Goal: Information Seeking & Learning: Find specific fact

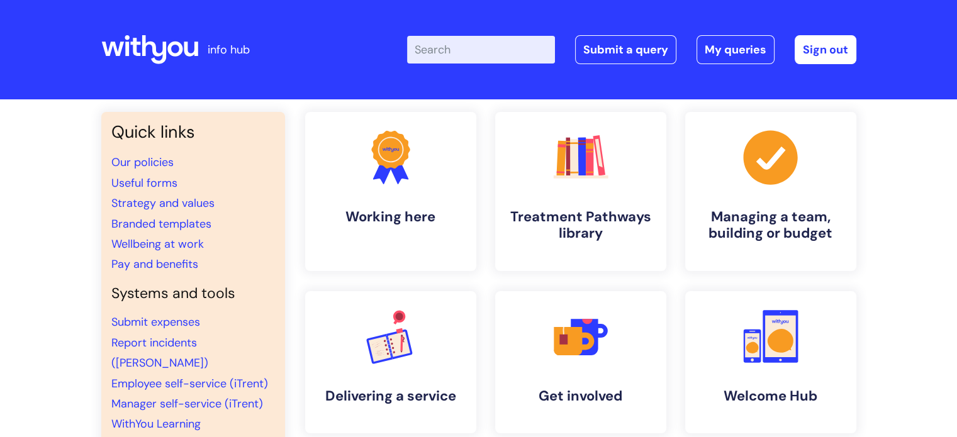
click at [498, 51] on input "Enter your search term here..." at bounding box center [481, 50] width 148 height 28
type input "pay review"
click button "Search" at bounding box center [0, 0] width 0 height 0
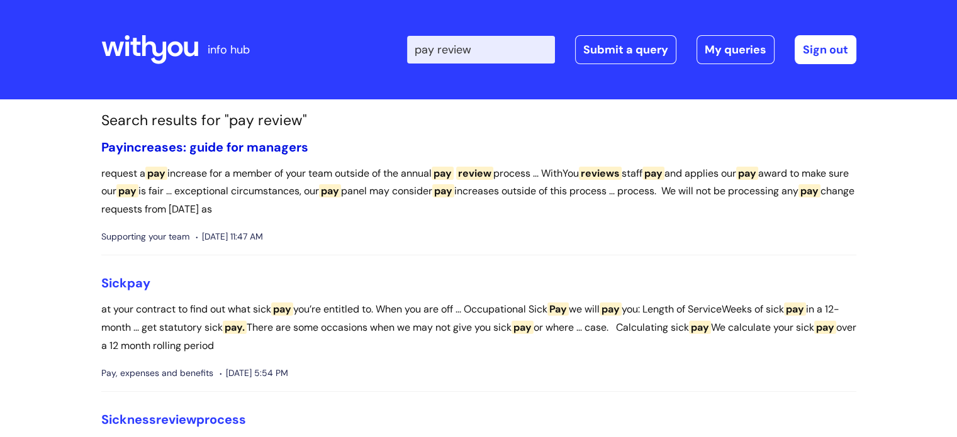
click at [157, 148] on link "Pay increases: guide for managers" at bounding box center [204, 147] width 207 height 16
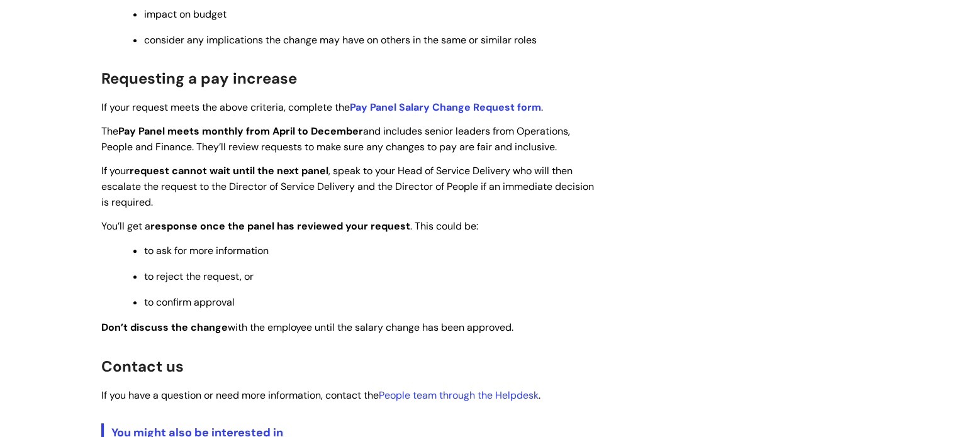
scroll to position [1196, 0]
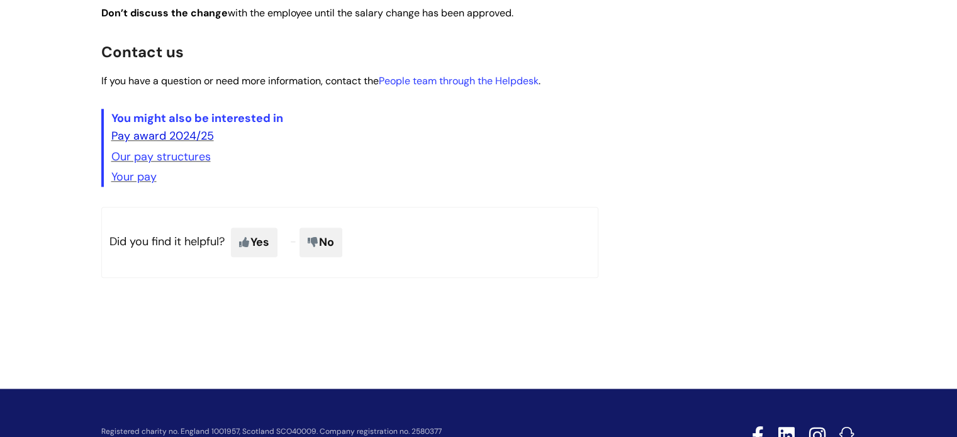
click at [184, 143] on link "Pay award 2024/25" at bounding box center [162, 135] width 103 height 15
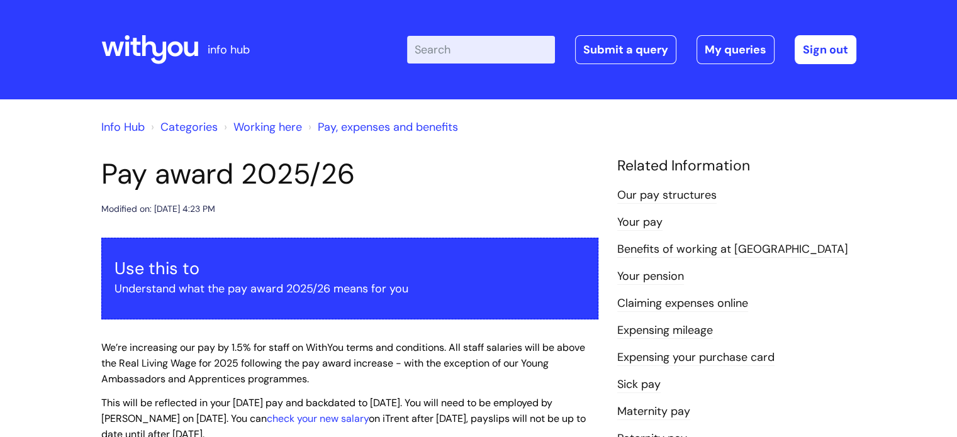
click at [456, 48] on input "Enter your search term here..." at bounding box center [481, 50] width 148 height 28
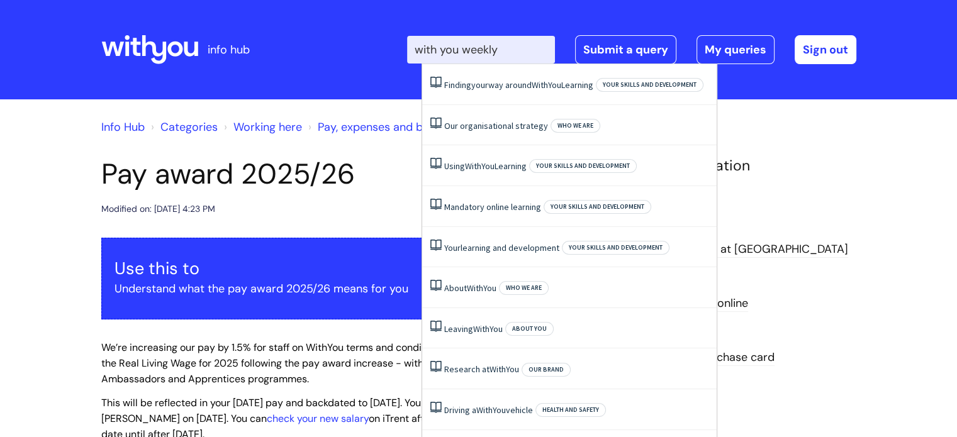
type input "with you weekly"
click button "Search" at bounding box center [0, 0] width 0 height 0
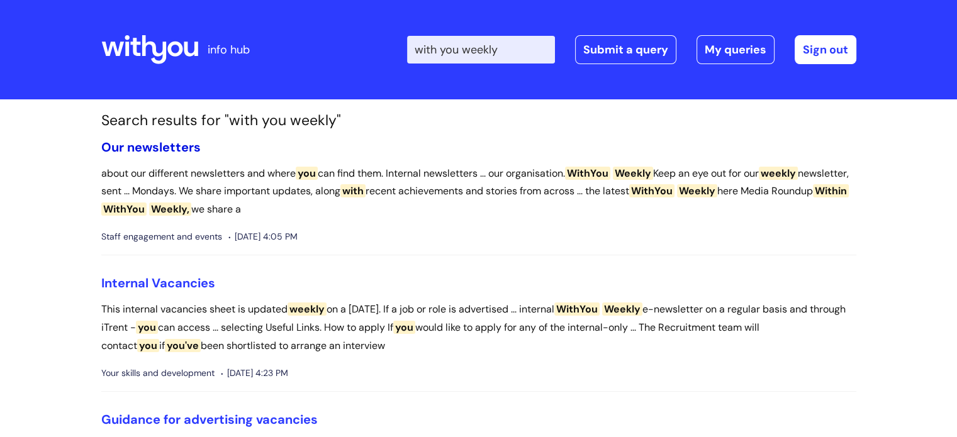
click at [171, 141] on link "Our newsletters" at bounding box center [150, 147] width 99 height 16
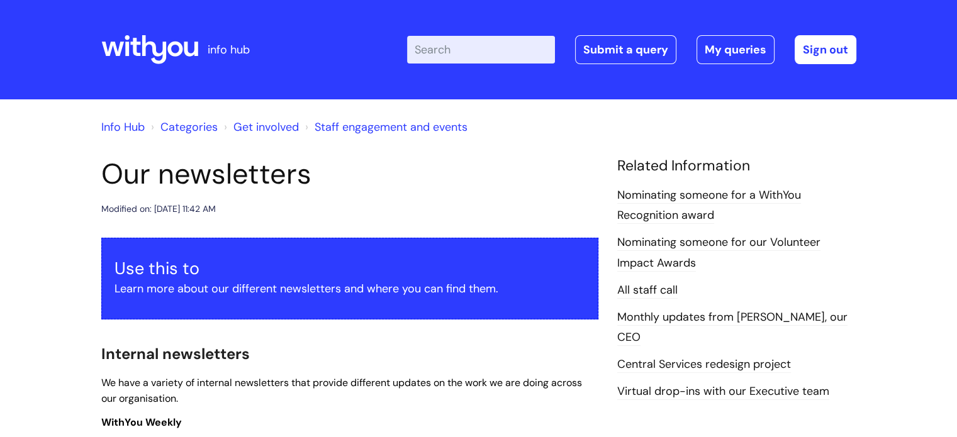
click at [637, 288] on link "All staff call" at bounding box center [647, 291] width 60 height 16
